Goal: Obtain resource: Download file/media

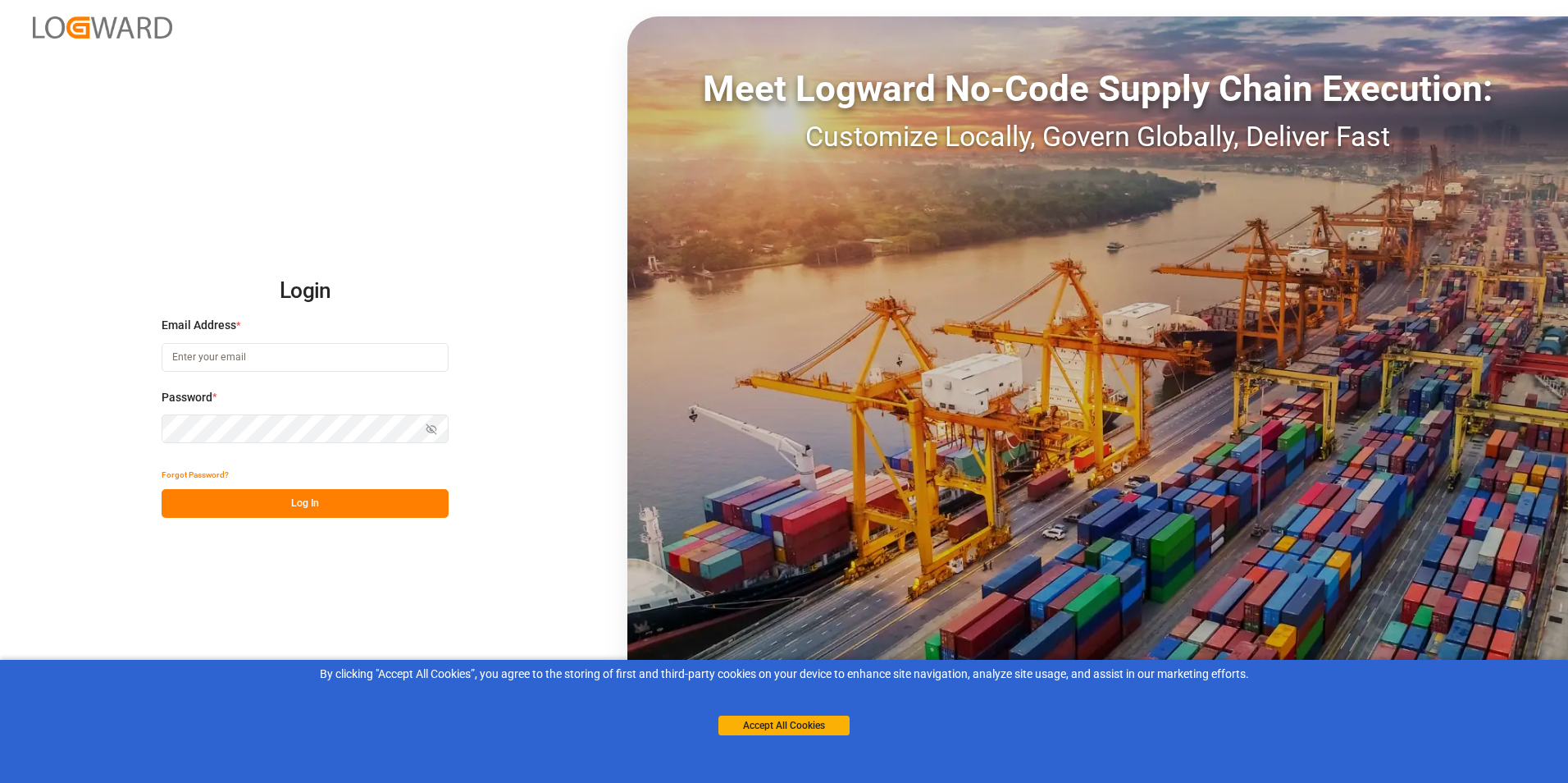
type input "[PERSON_NAME][EMAIL_ADDRESS][DOMAIN_NAME]"
click at [322, 495] on button "Log In" at bounding box center [304, 504] width 287 height 29
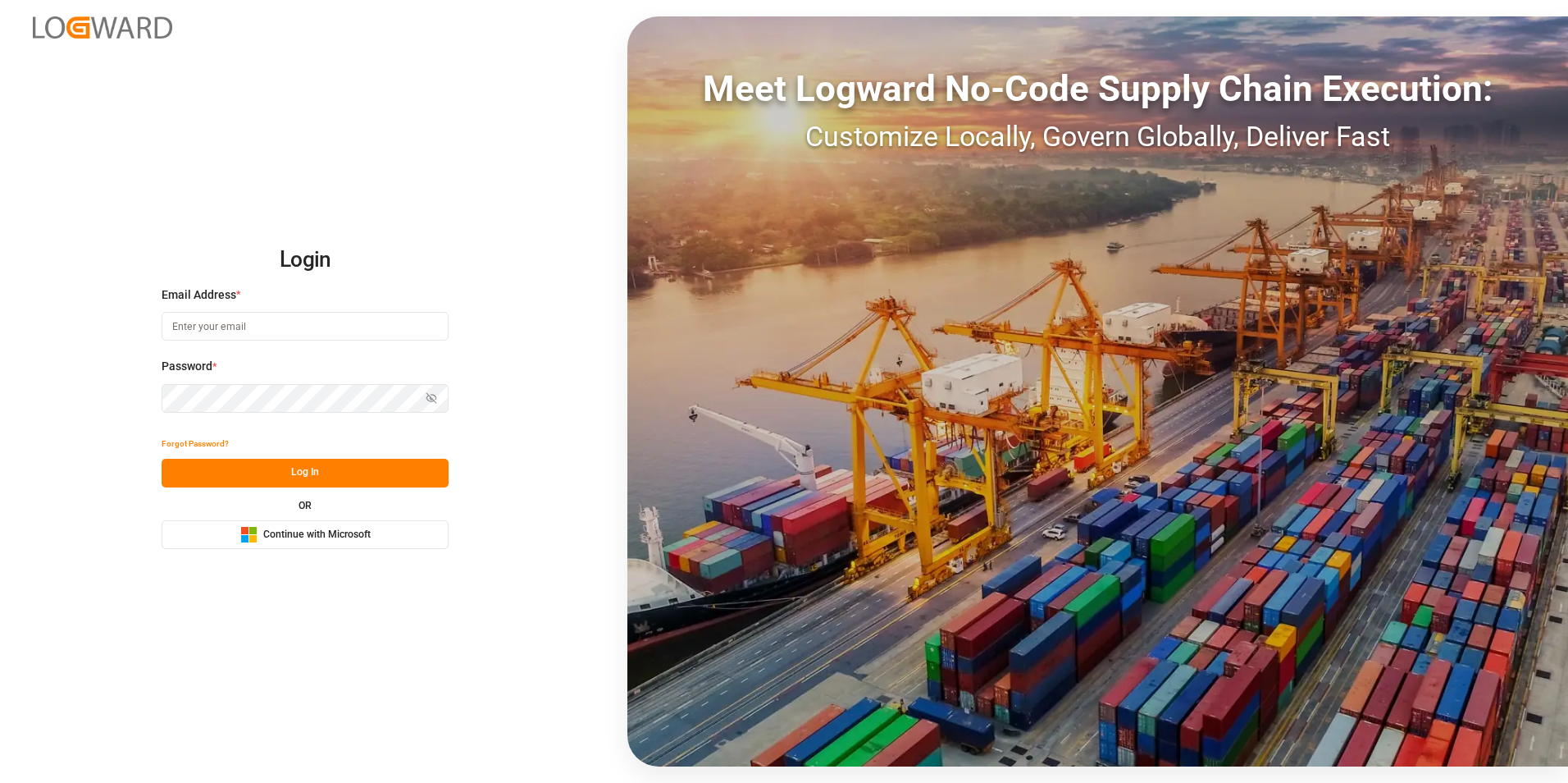
type input "[PERSON_NAME][EMAIL_ADDRESS][DOMAIN_NAME]"
click at [302, 470] on button "Log In" at bounding box center [304, 473] width 287 height 29
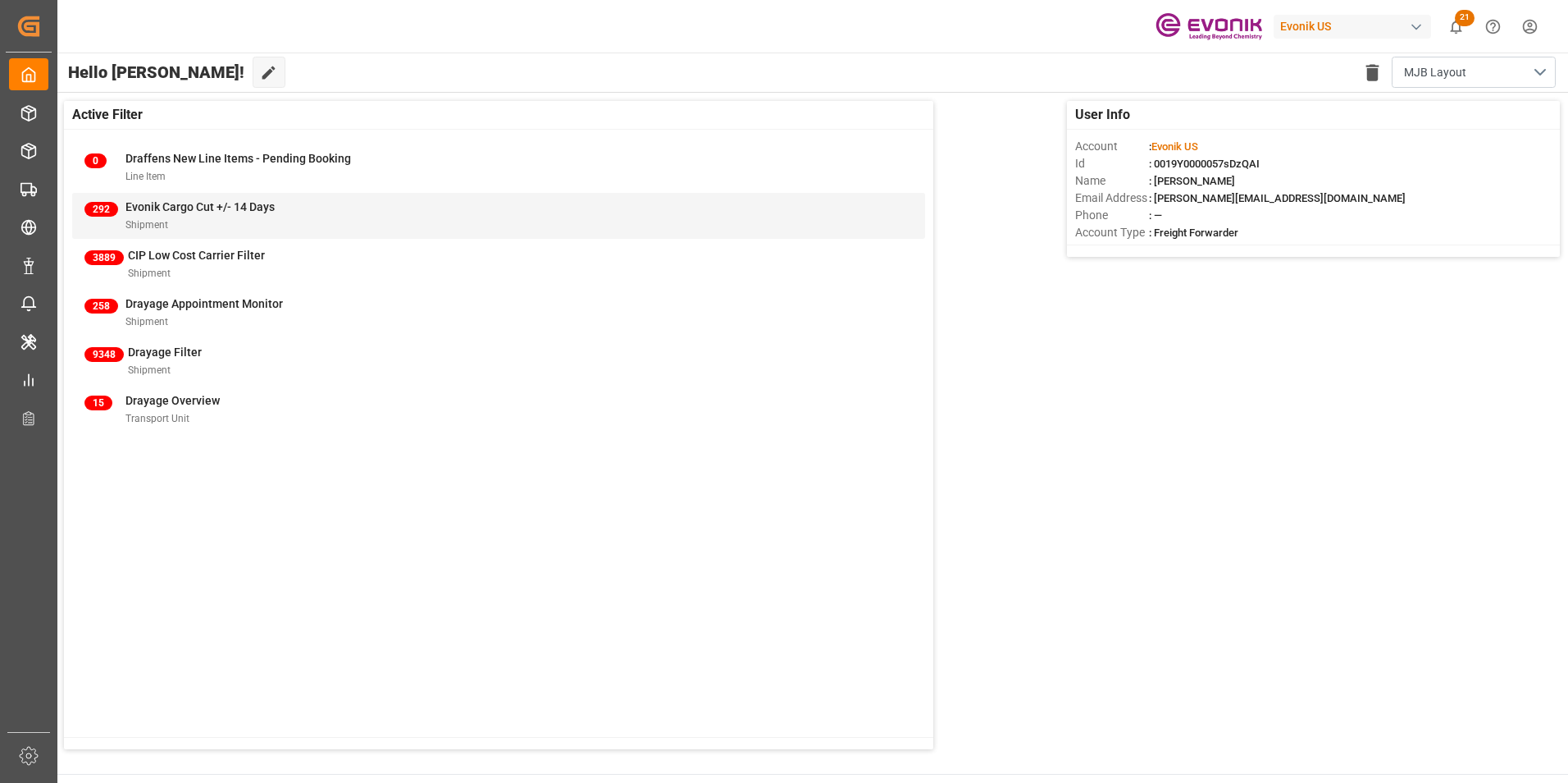
click at [174, 207] on span "Evonik Cargo Cut +/- 14 Days" at bounding box center [200, 206] width 150 height 14
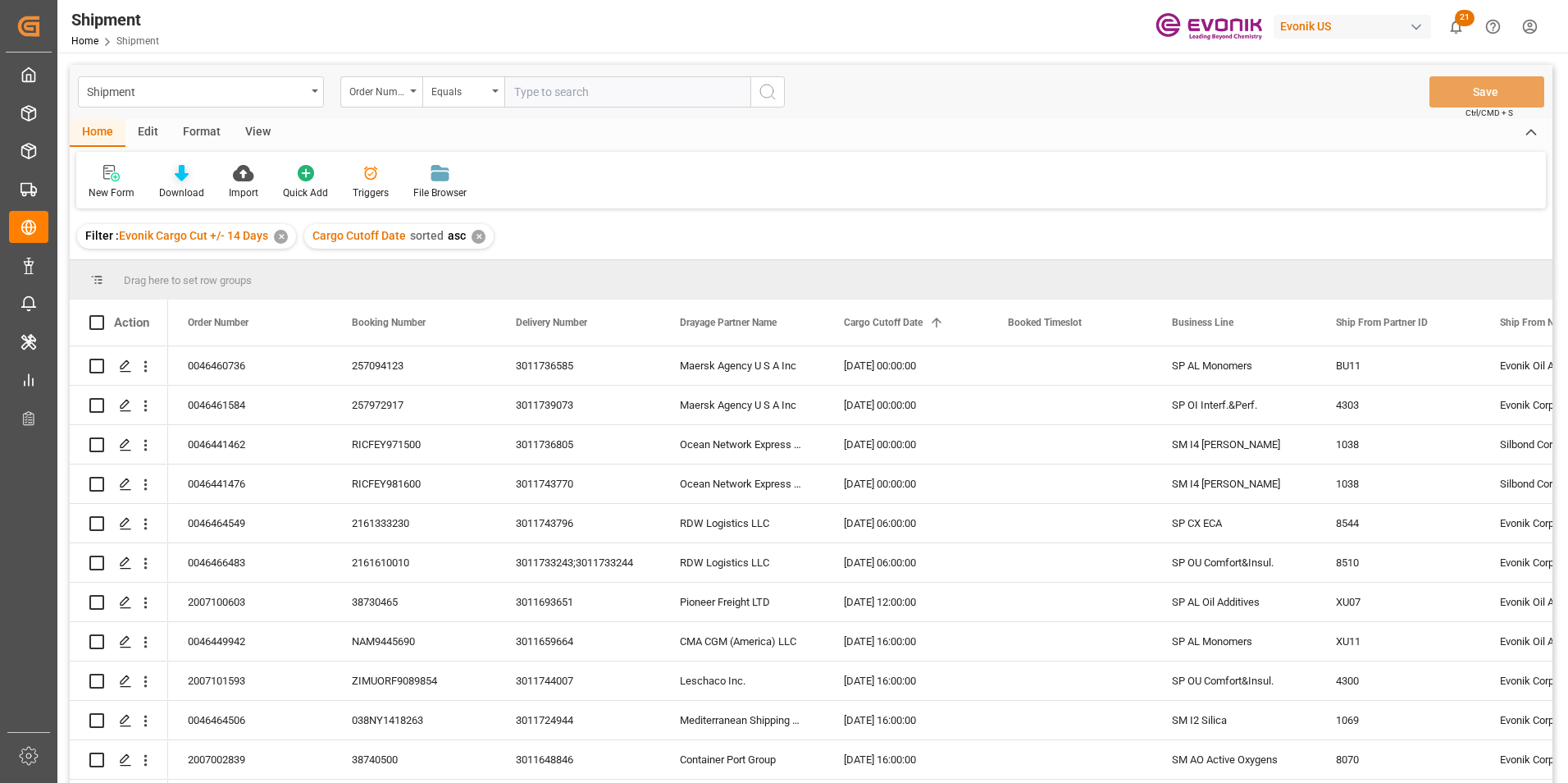
click at [177, 174] on icon at bounding box center [181, 173] width 14 height 16
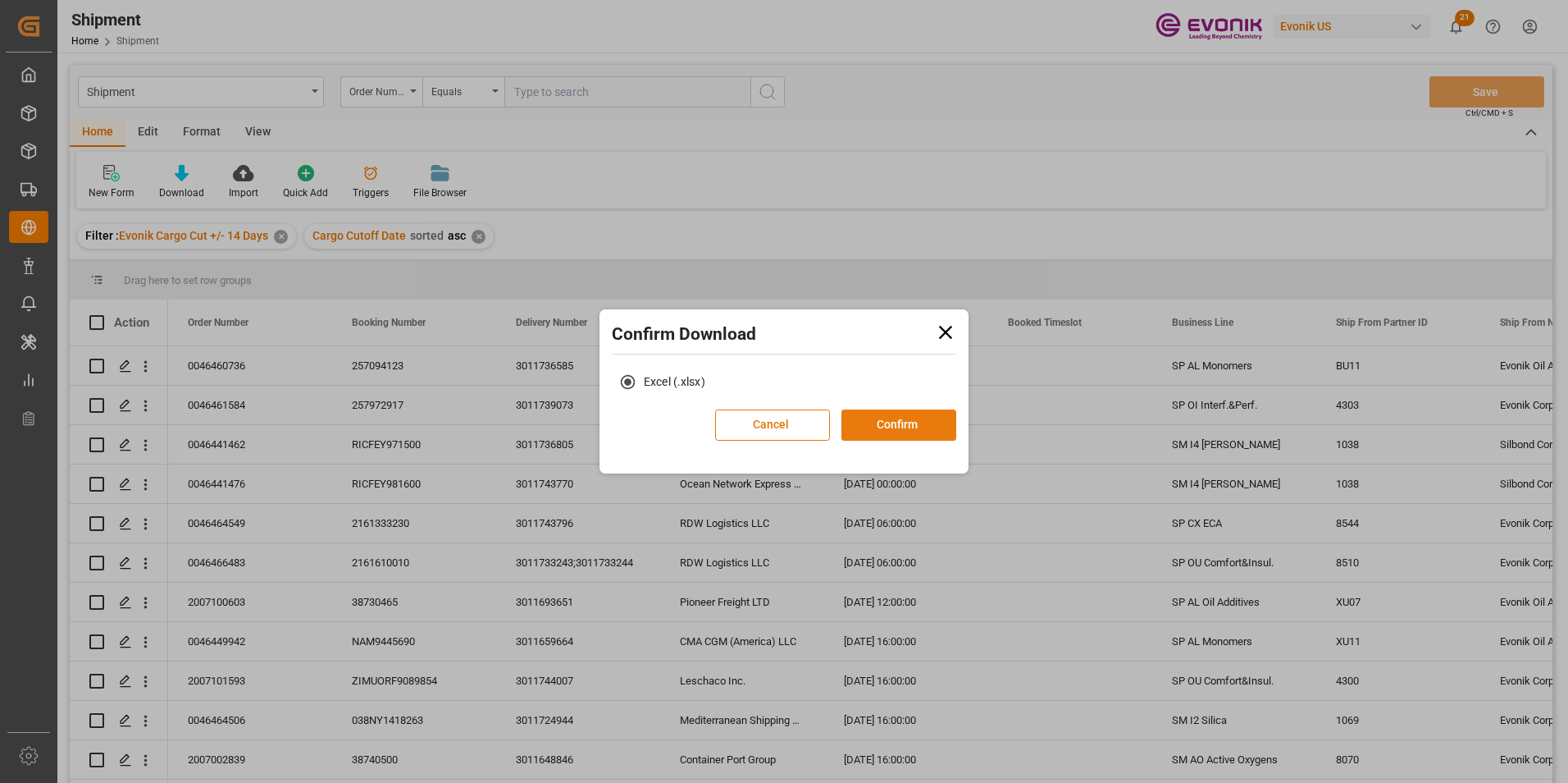
click at [898, 416] on button "Confirm" at bounding box center [898, 424] width 114 height 32
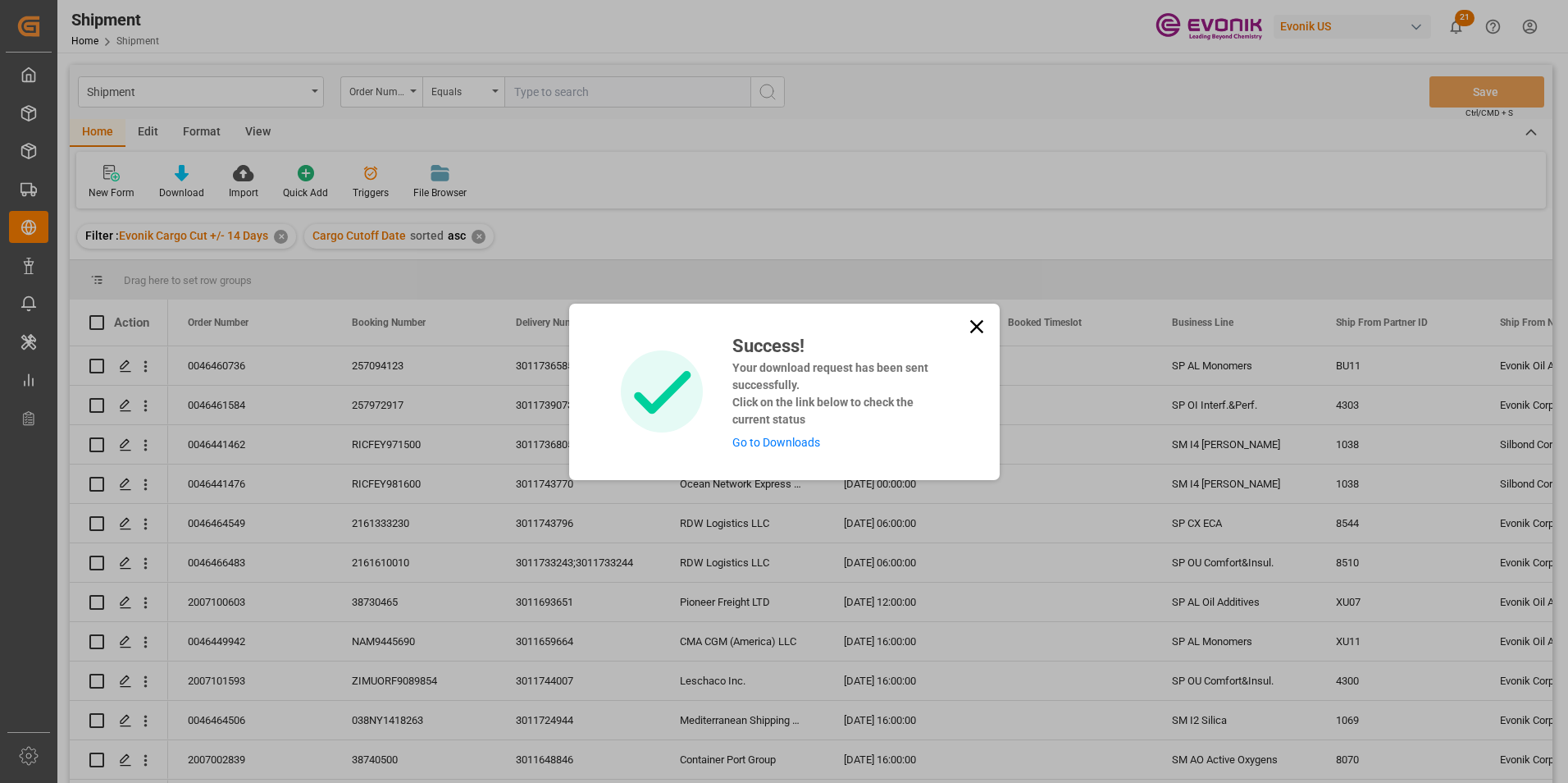
click at [780, 452] on div "Success! Your download request has been sent successfully. Click on the link be…" at bounding box center [784, 392] width 431 height 177
click at [777, 444] on link "Go to Downloads" at bounding box center [775, 442] width 87 height 14
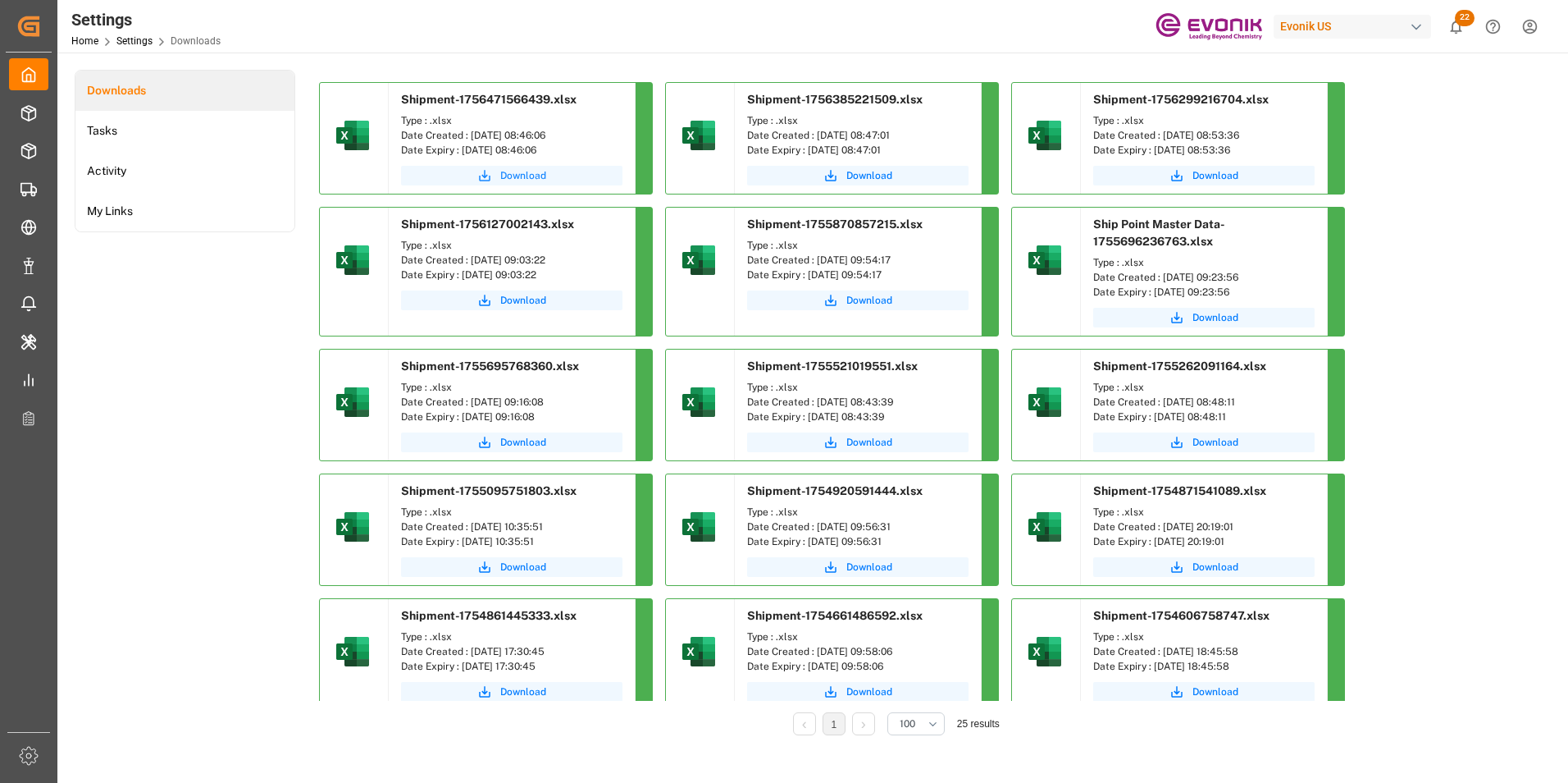
click at [509, 173] on span "Download" at bounding box center [522, 176] width 46 height 14
